Goal: Task Accomplishment & Management: Use online tool/utility

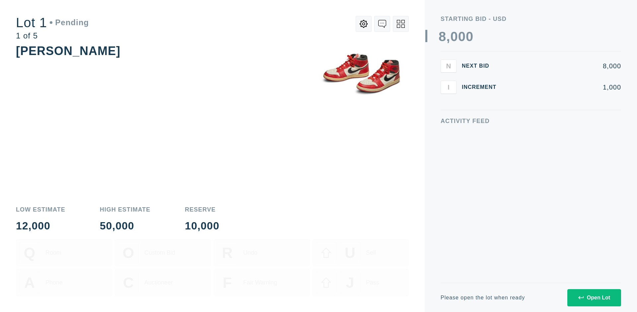
click at [594, 298] on div "Open Lot" at bounding box center [594, 298] width 32 height 6
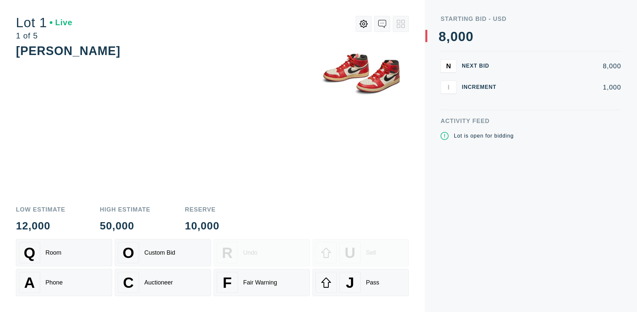
click at [64, 253] on div "Q Room" at bounding box center [64, 252] width 90 height 21
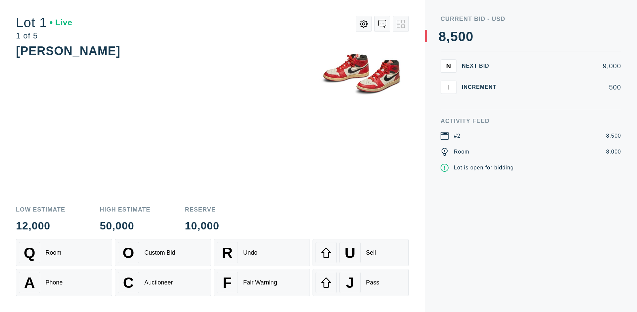
click at [64, 253] on div "Q Room" at bounding box center [64, 252] width 90 height 21
click at [64, 283] on div "A Phone" at bounding box center [64, 282] width 90 height 21
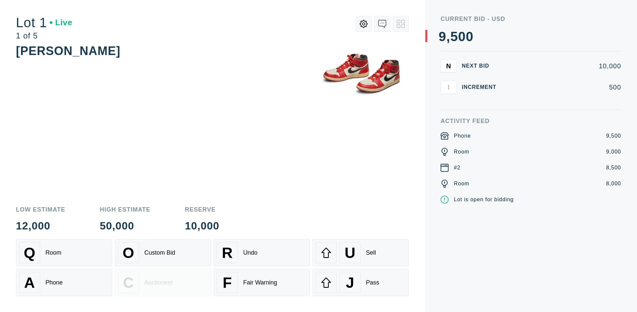
click at [163, 253] on div "Custom Bid" at bounding box center [159, 252] width 31 height 7
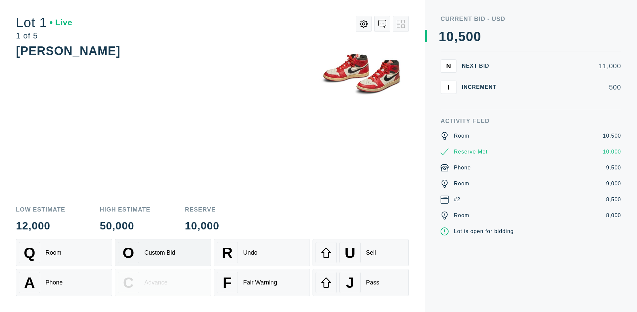
click at [163, 253] on div "Custom Bid" at bounding box center [159, 252] width 31 height 7
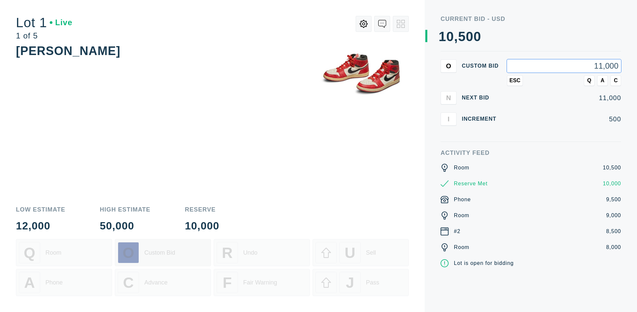
type input "11,000"
